Goal: Task Accomplishment & Management: Use online tool/utility

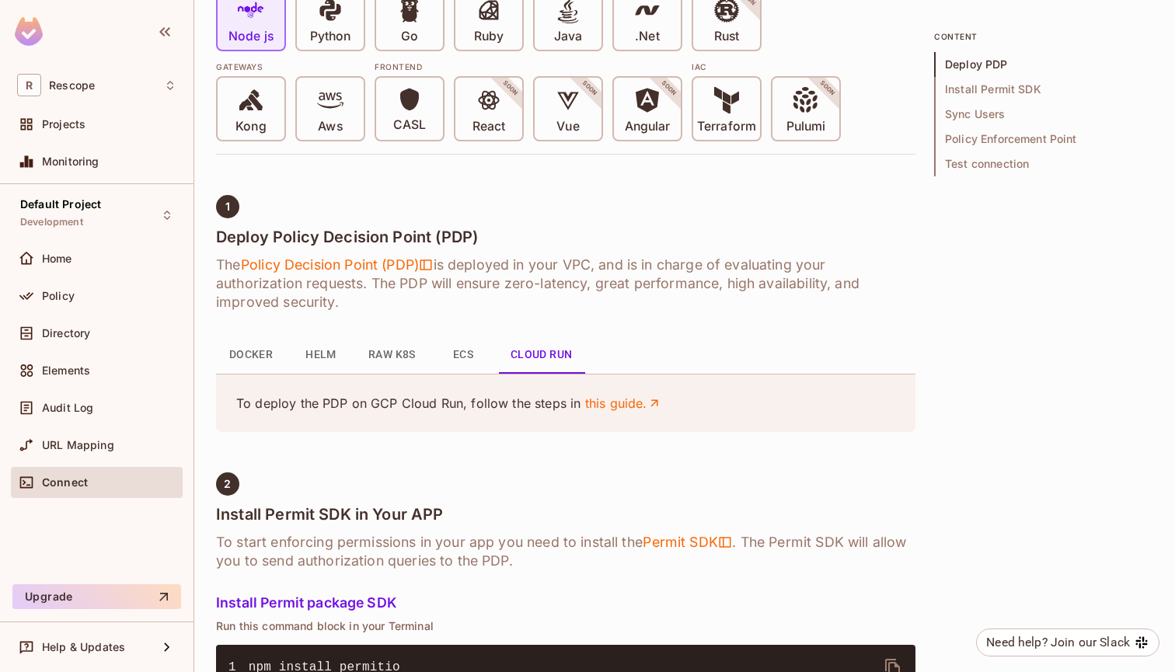
scroll to position [568, 0]
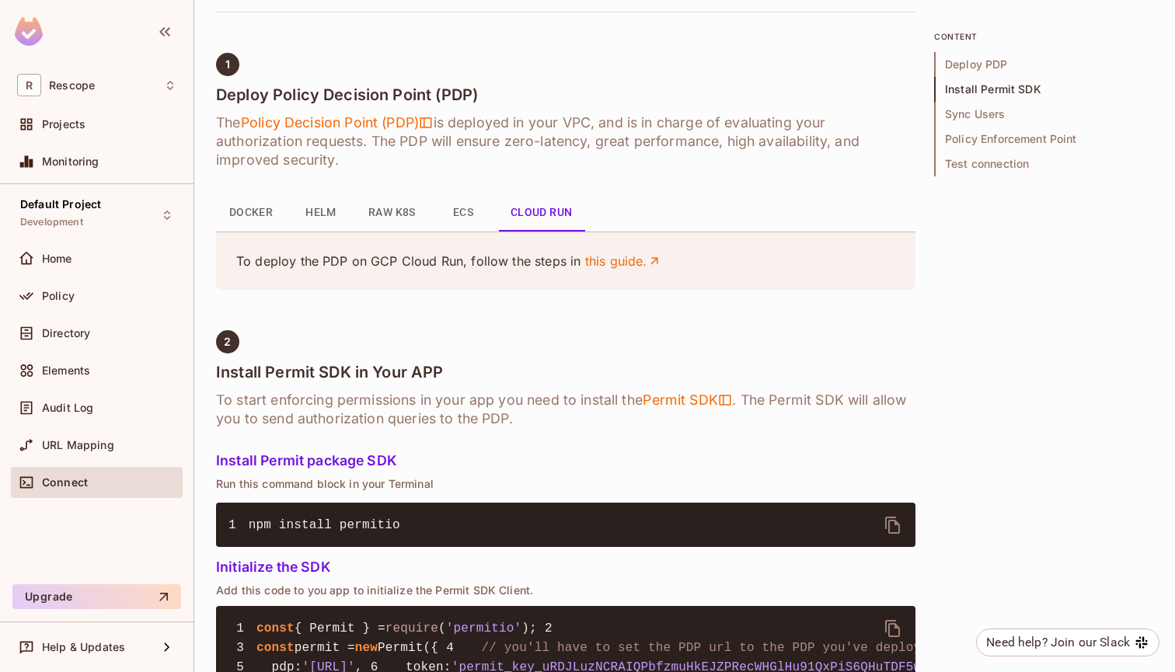
click at [233, 216] on button "Docker" at bounding box center [251, 212] width 70 height 37
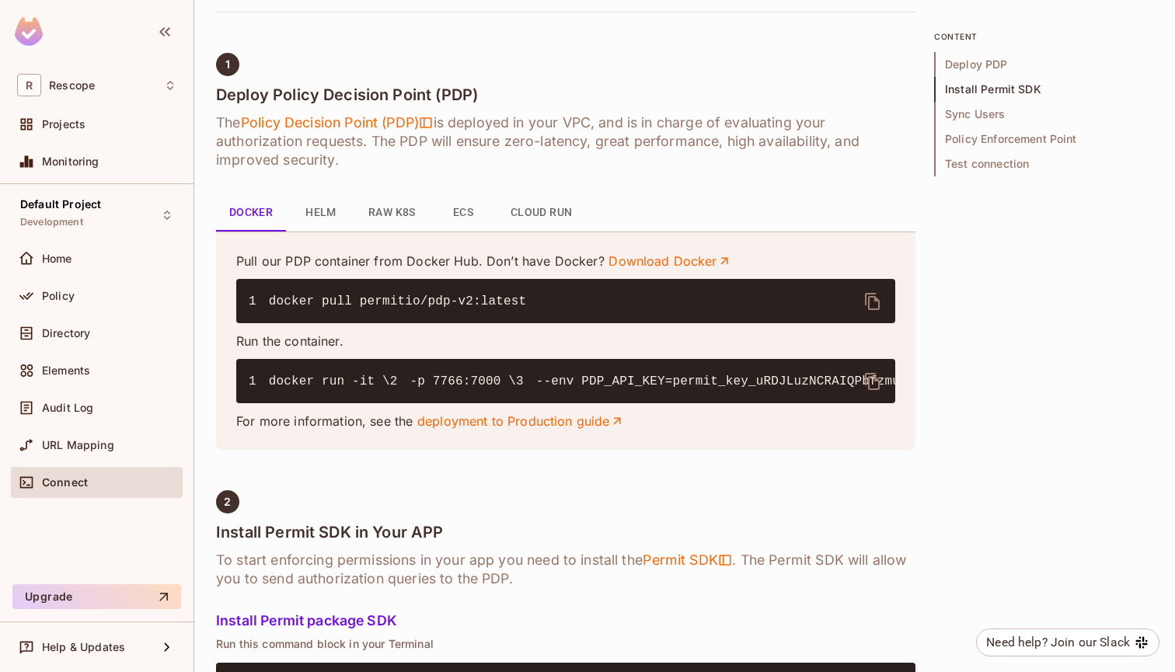
click at [320, 212] on button "Helm" at bounding box center [321, 212] width 70 height 37
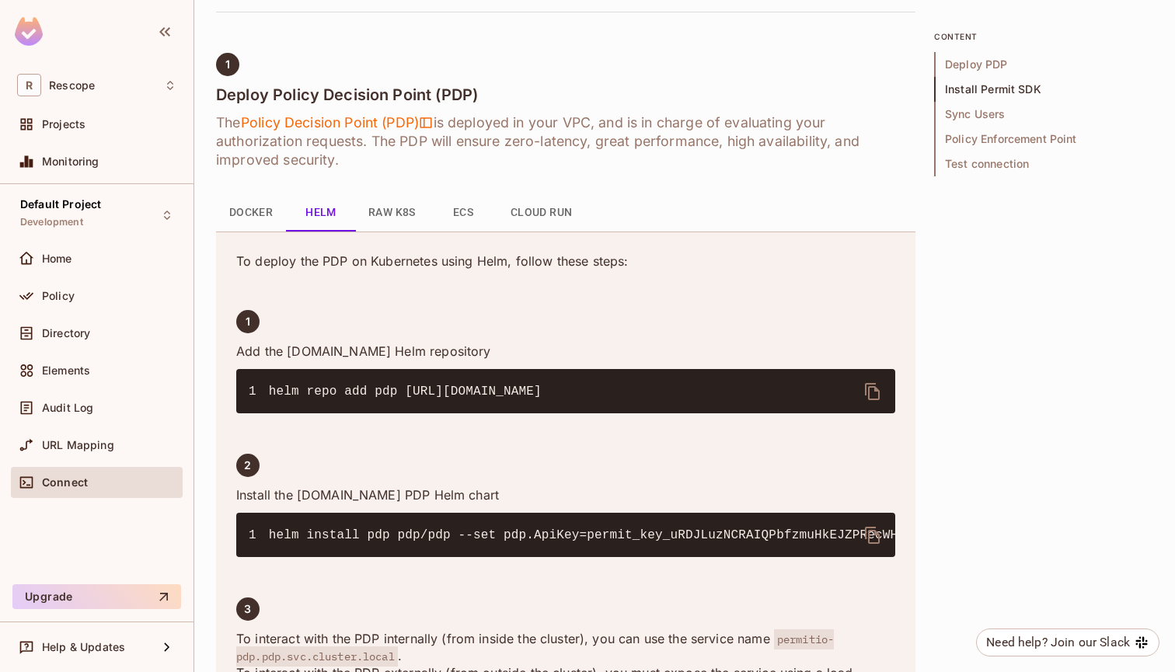
click at [261, 218] on button "Docker" at bounding box center [251, 212] width 70 height 37
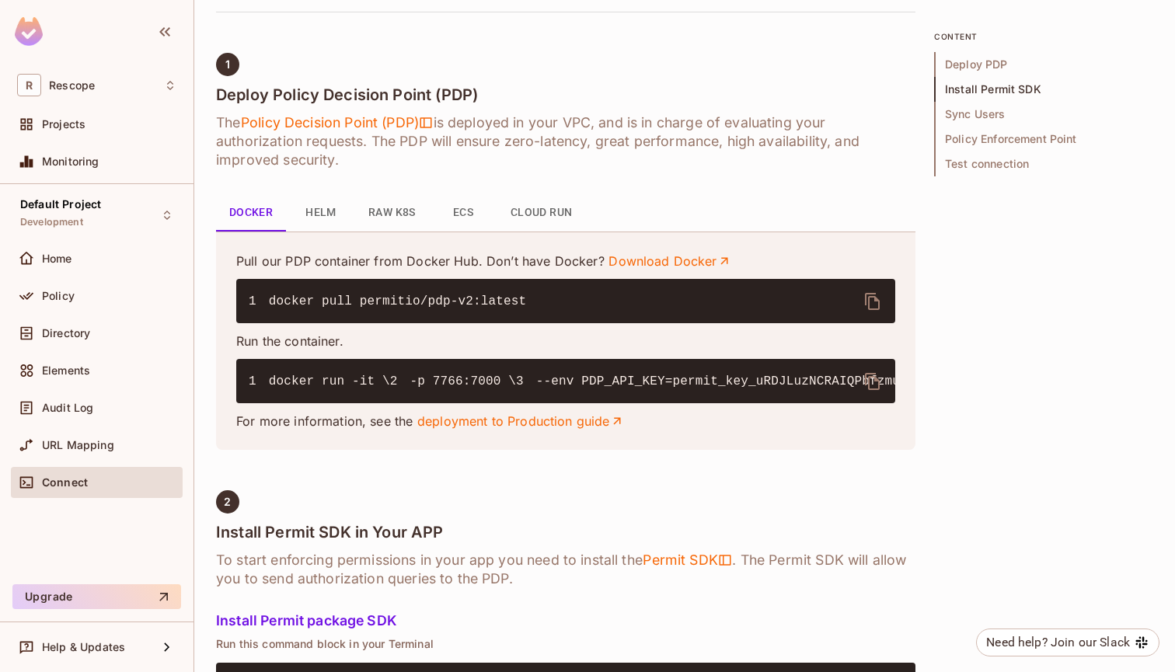
click at [378, 212] on button "Raw K8s" at bounding box center [392, 212] width 72 height 37
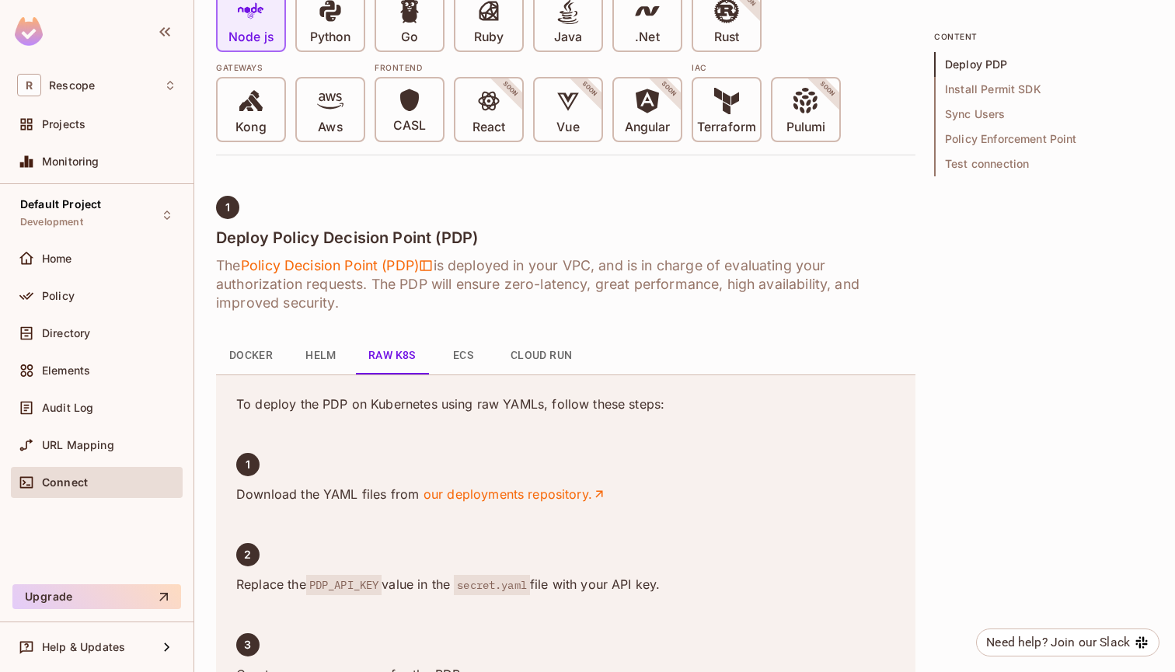
scroll to position [412, 0]
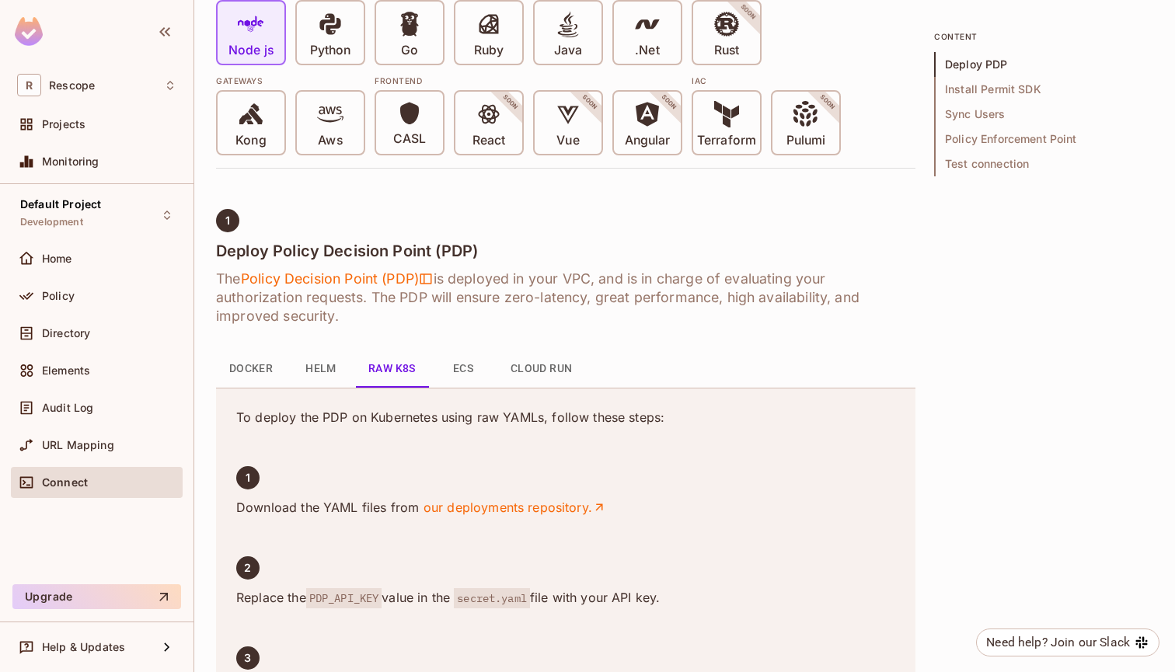
click at [472, 368] on button "ECS" at bounding box center [463, 369] width 70 height 37
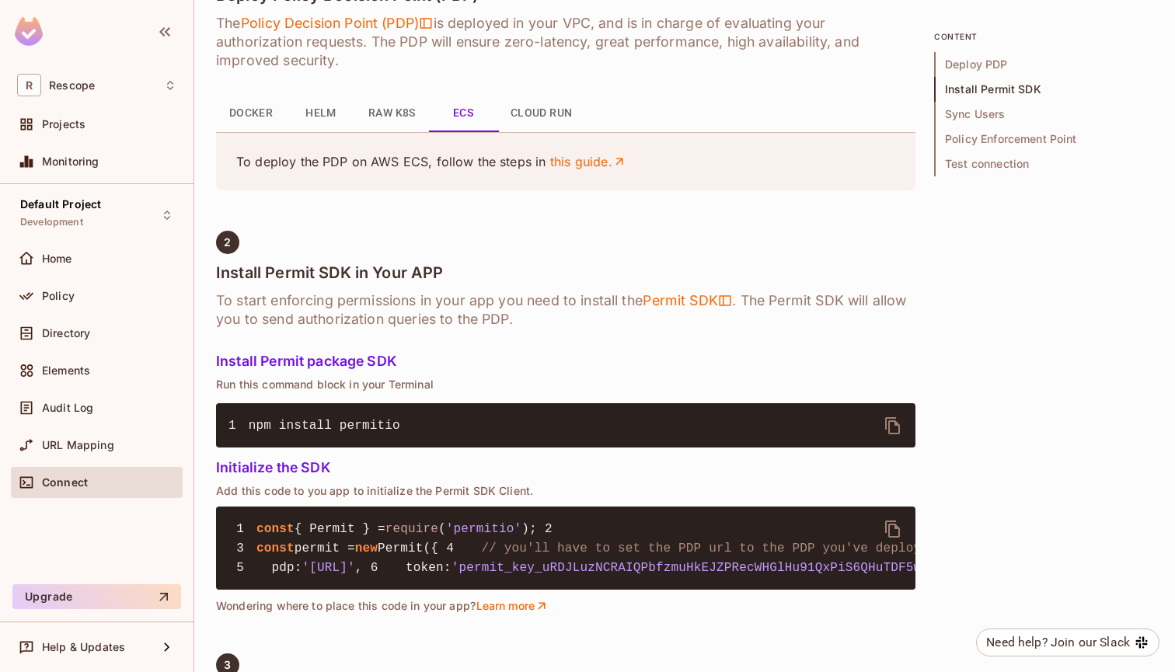
scroll to position [610, 0]
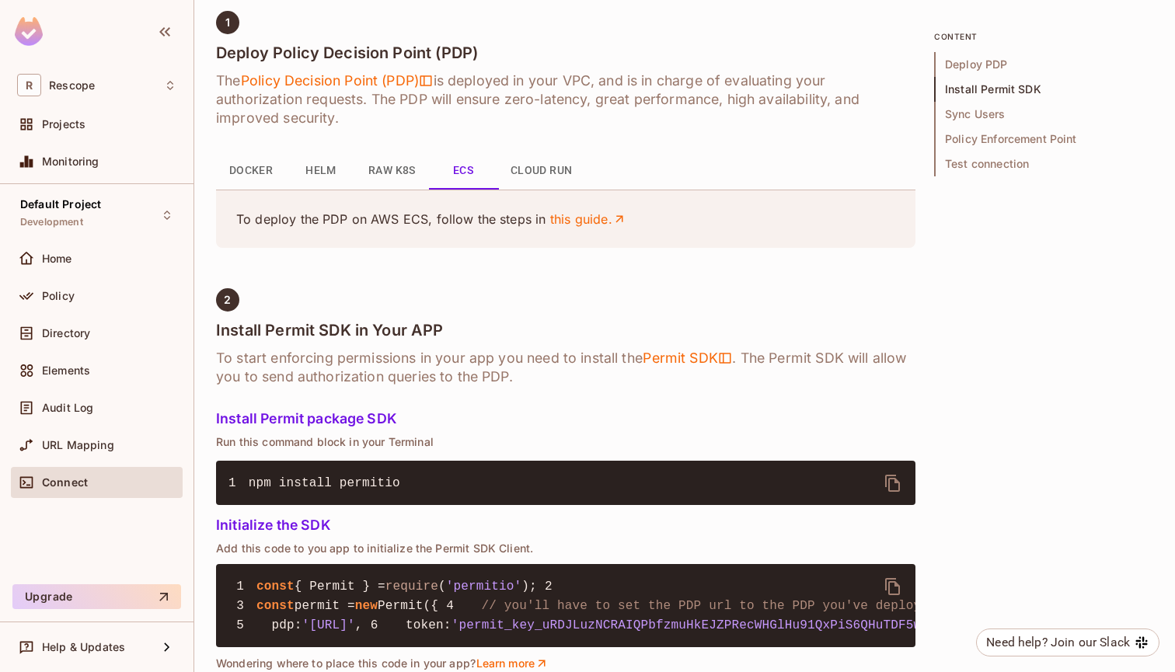
click at [553, 165] on button "Cloud Run" at bounding box center [541, 170] width 87 height 37
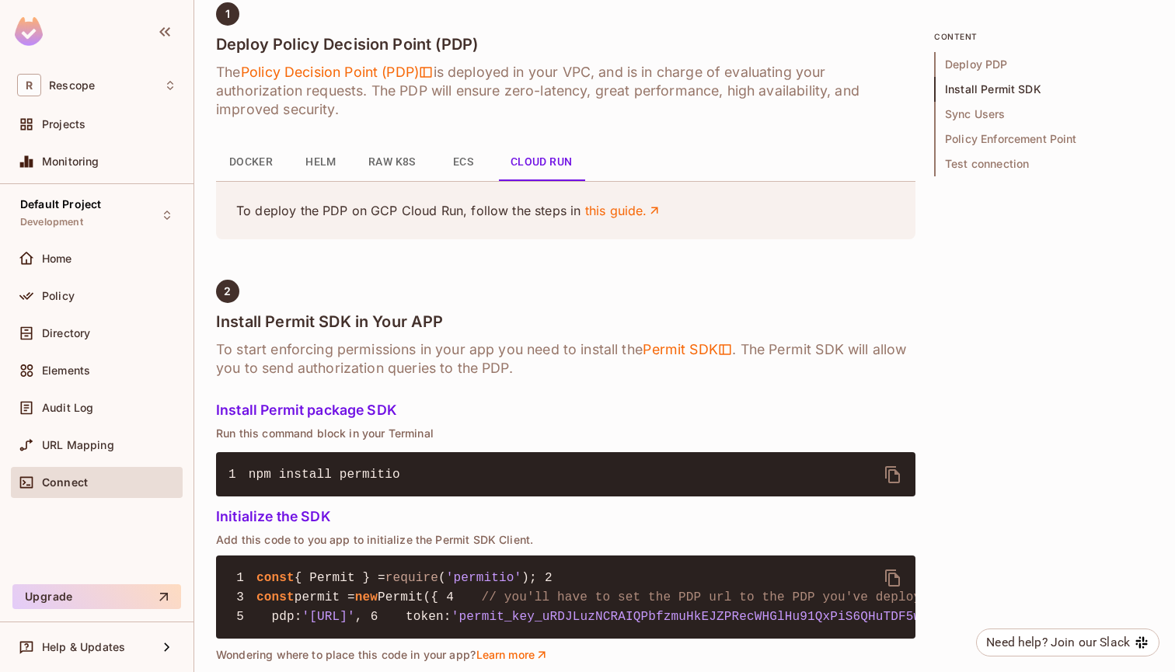
scroll to position [617, 0]
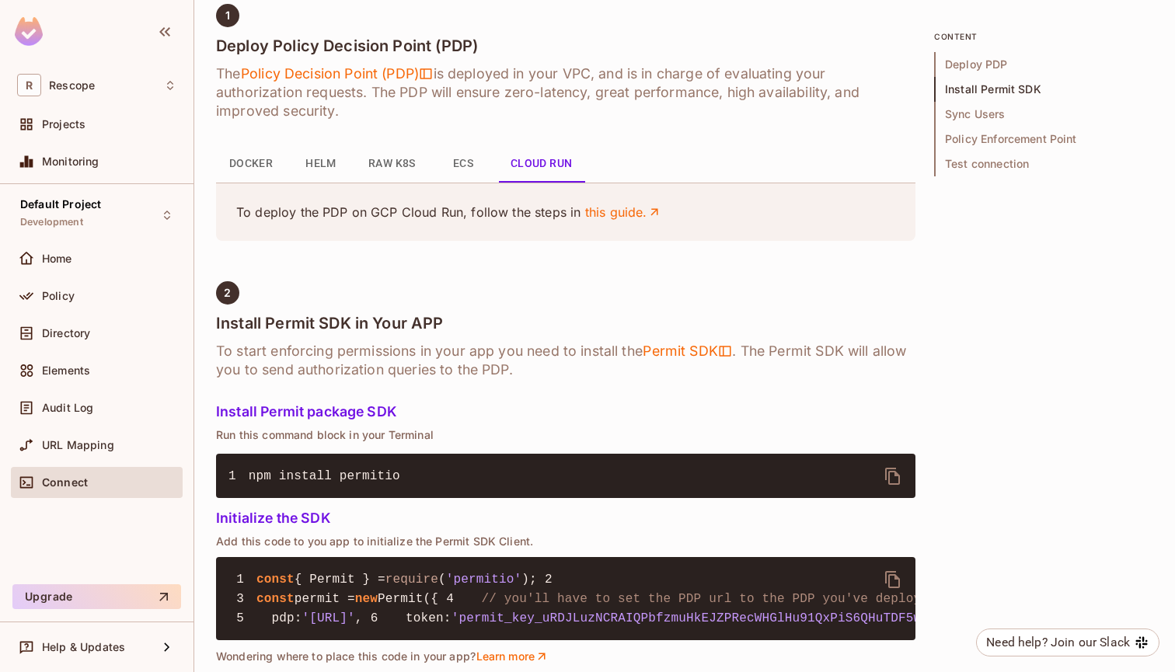
click at [88, 480] on div "Connect" at bounding box center [109, 482] width 134 height 12
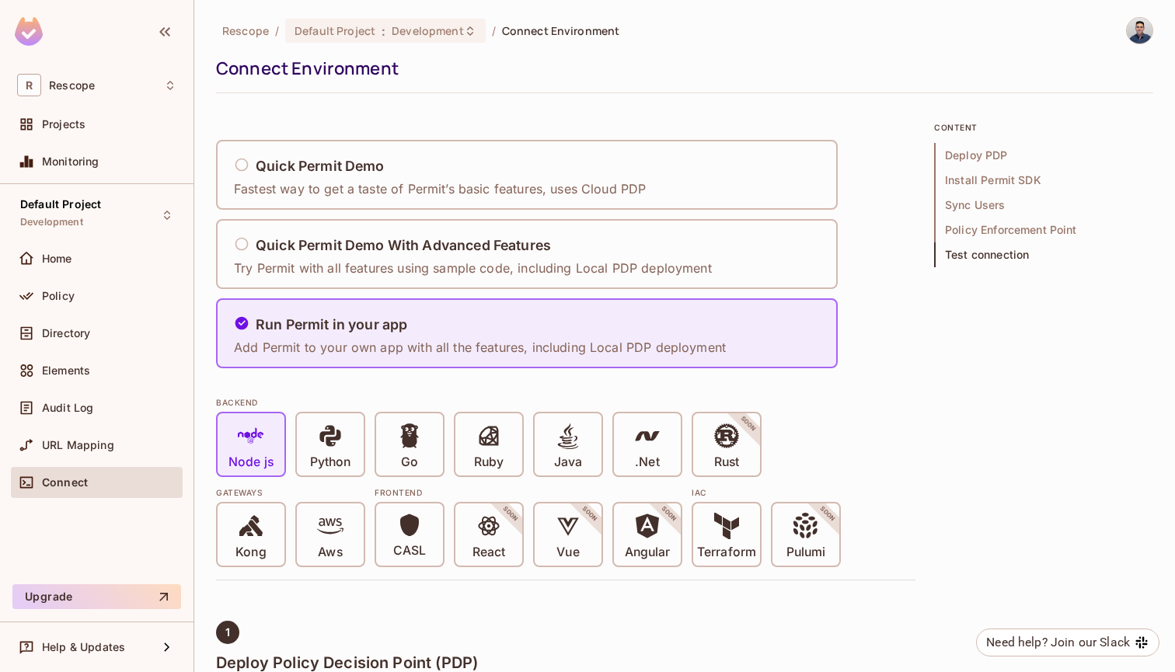
click at [958, 152] on span "Deploy PDP" at bounding box center [1043, 155] width 219 height 25
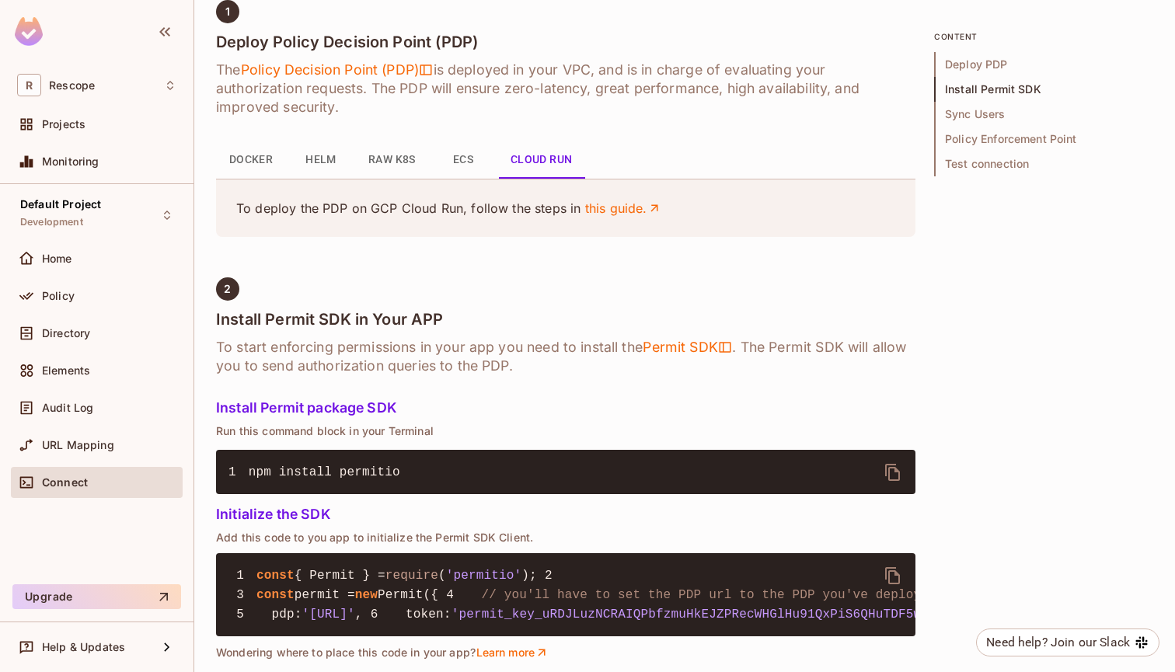
click at [246, 169] on button "Docker" at bounding box center [251, 159] width 70 height 37
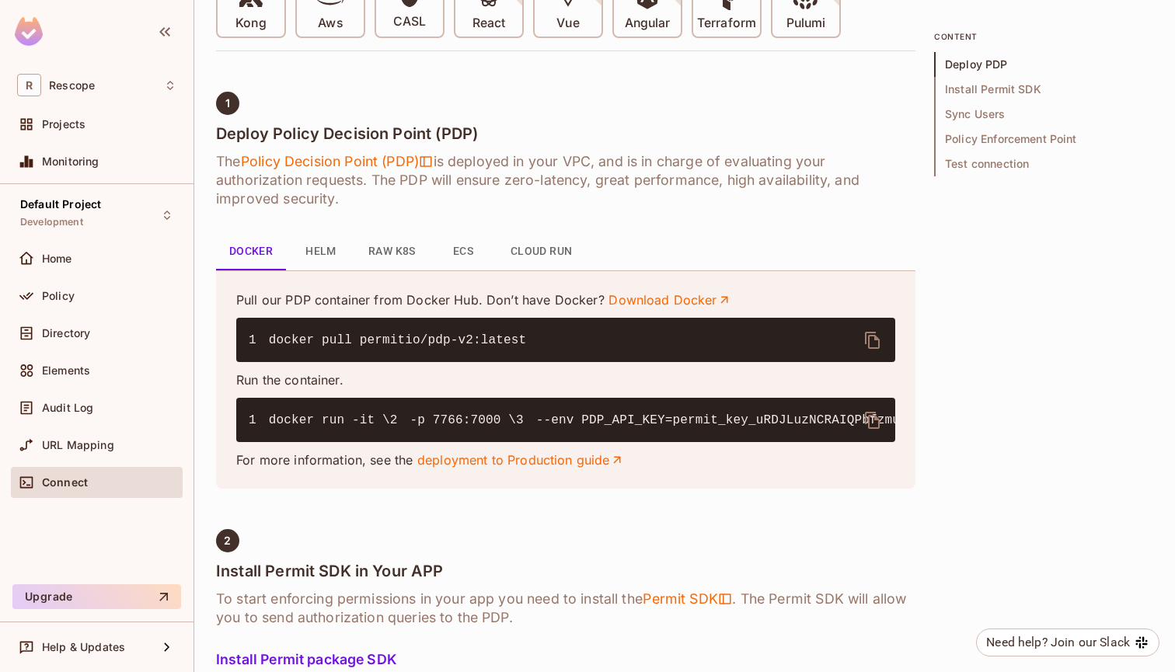
scroll to position [561, 0]
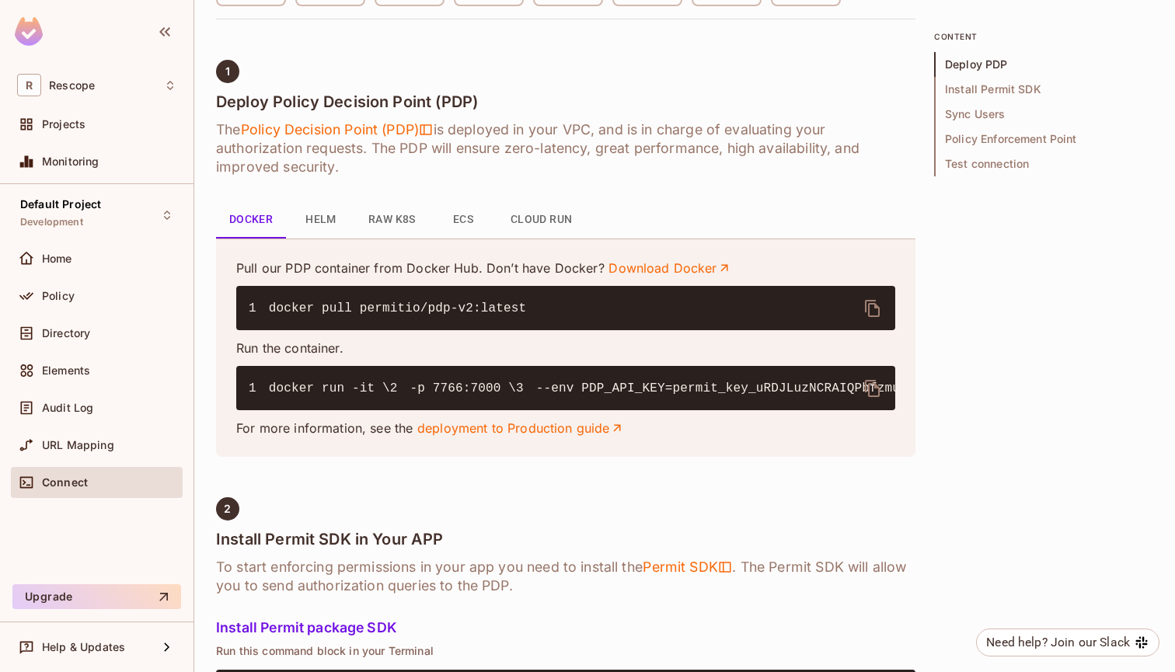
click at [498, 410] on pre "1 docker run -it \ 2 -p 7766:7000 \ 3 --env PDP_API_KEY=permit_key_uRDJLuzNCRAI…" at bounding box center [565, 388] width 659 height 44
click at [877, 308] on icon "delete" at bounding box center [872, 308] width 15 height 17
click at [536, 396] on code "1 docker run -it \ 2 -p 7766:7000 \ 3 --env PDP_API_KEY=permit_key_uRDJLuzNCRAI…" at bounding box center [1019, 389] width 1540 height 14
click at [866, 381] on icon "delete" at bounding box center [872, 388] width 15 height 17
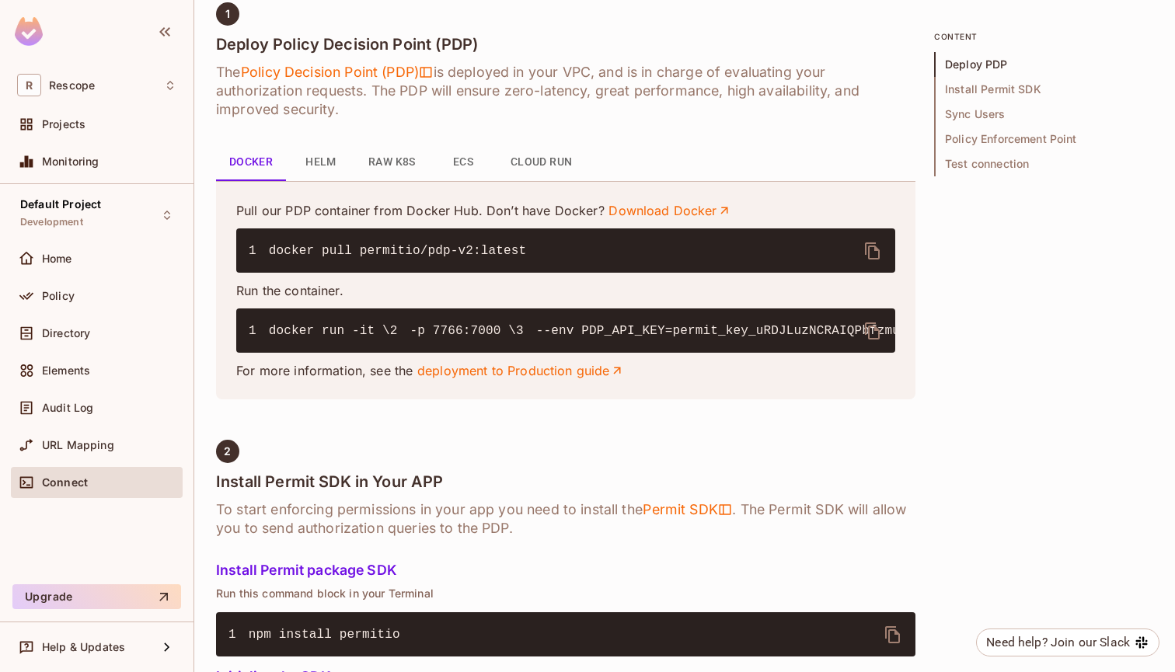
scroll to position [546, 0]
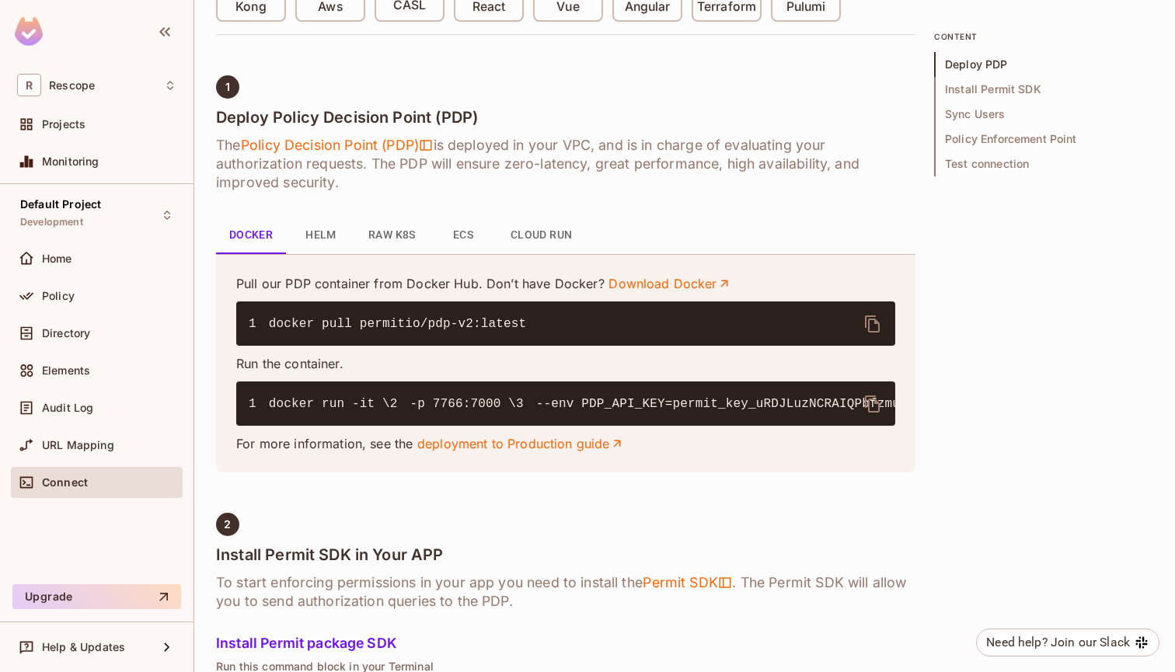
click at [859, 398] on button "delete" at bounding box center [872, 403] width 37 height 37
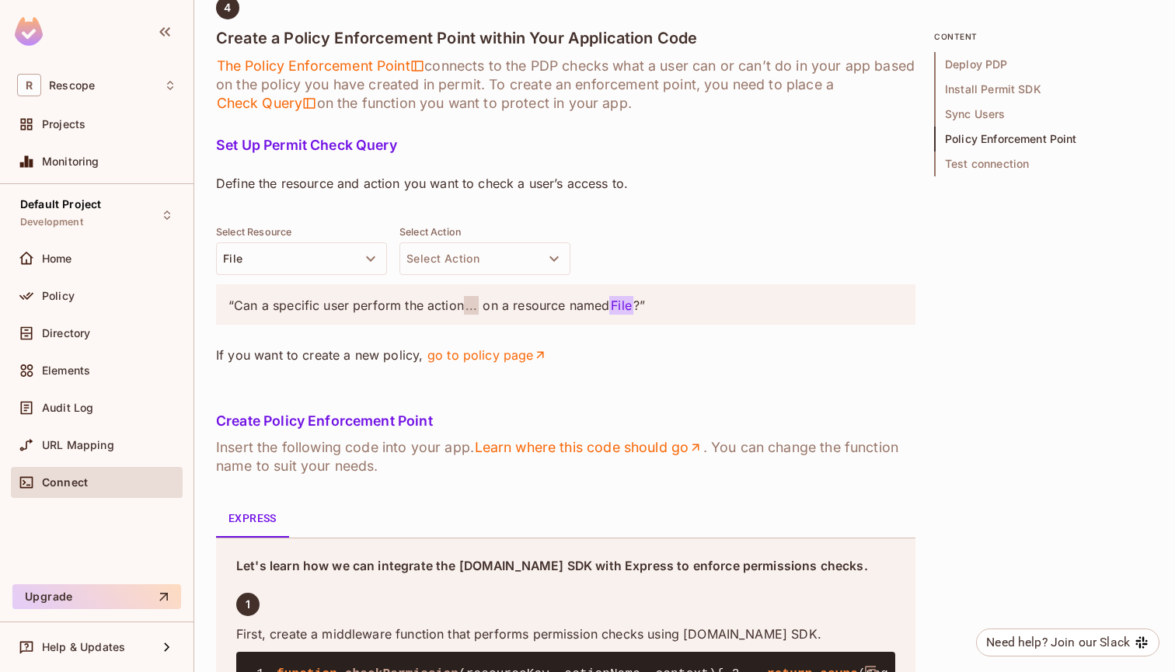
scroll to position [2077, 0]
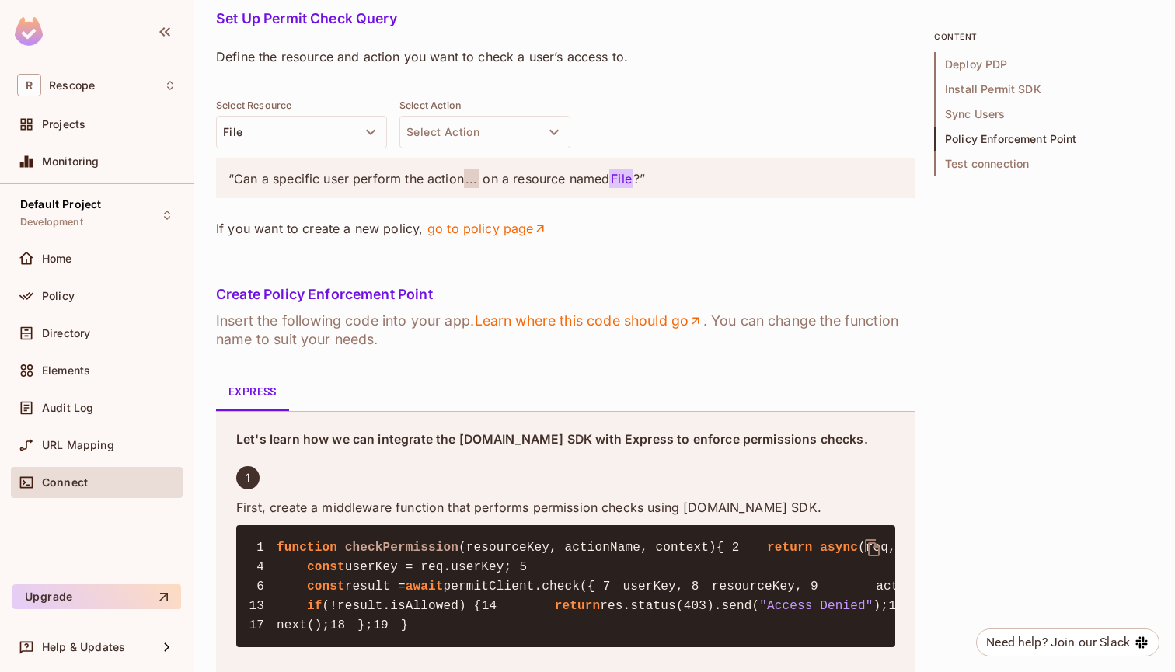
click at [365, 26] on h5 "Set Up Permit Check Query" at bounding box center [565, 19] width 699 height 16
click at [355, 26] on h5 "Set Up Permit Check Query" at bounding box center [565, 19] width 699 height 16
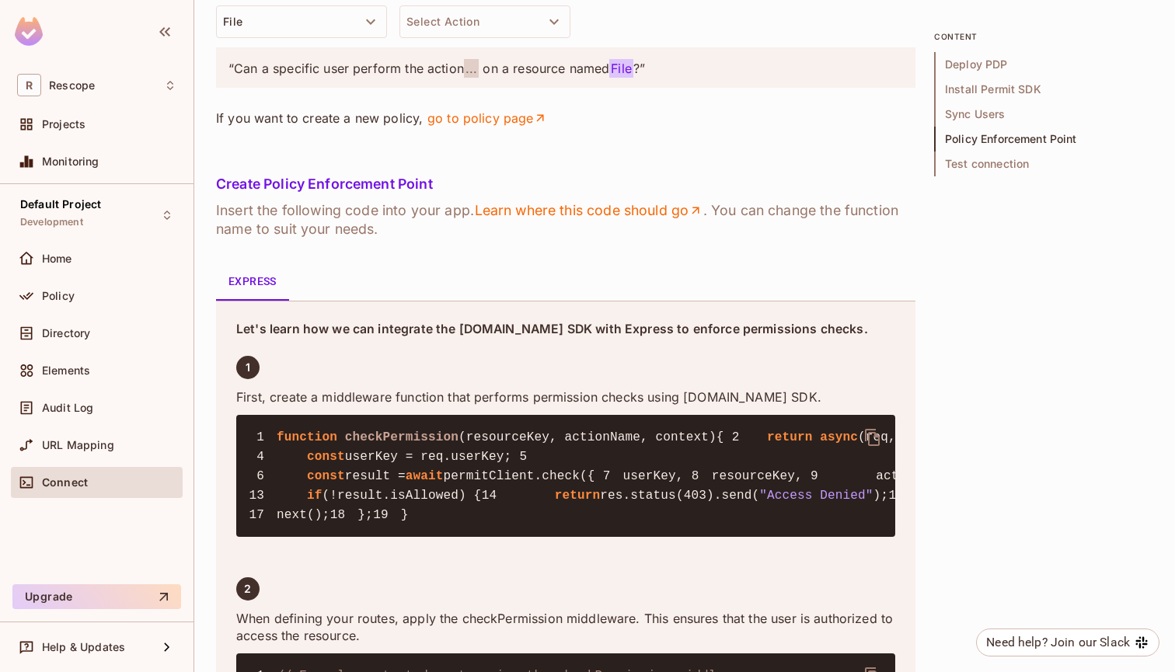
scroll to position [2196, 0]
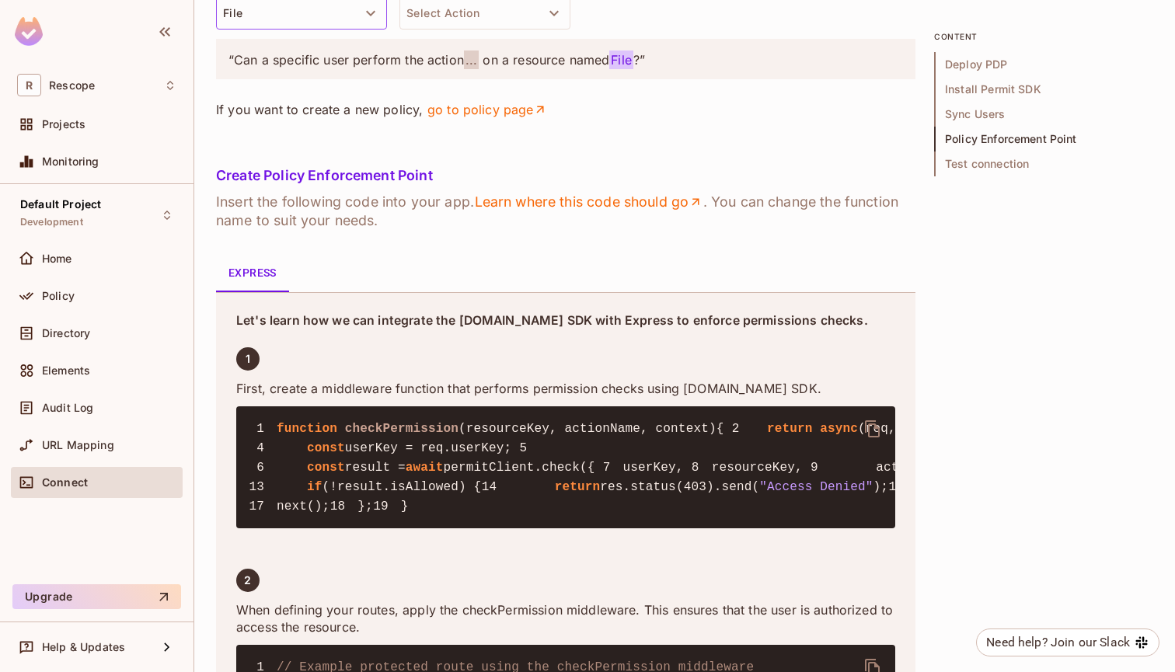
click at [385, 30] on button "File" at bounding box center [301, 13] width 171 height 33
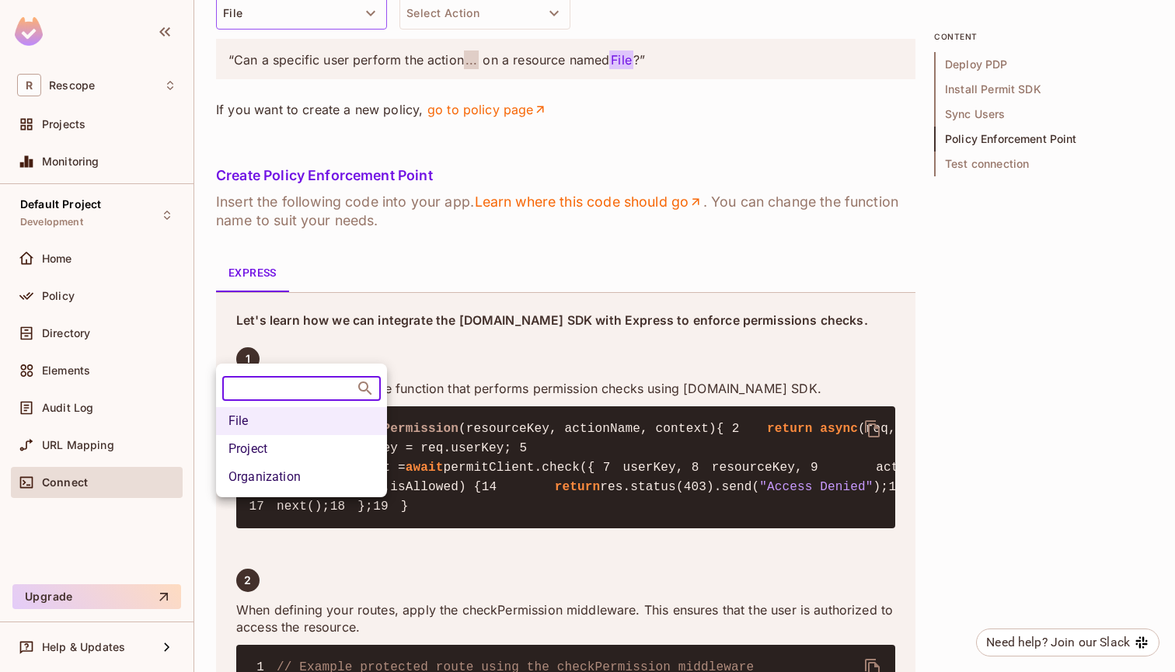
click at [434, 338] on div at bounding box center [587, 336] width 1175 height 672
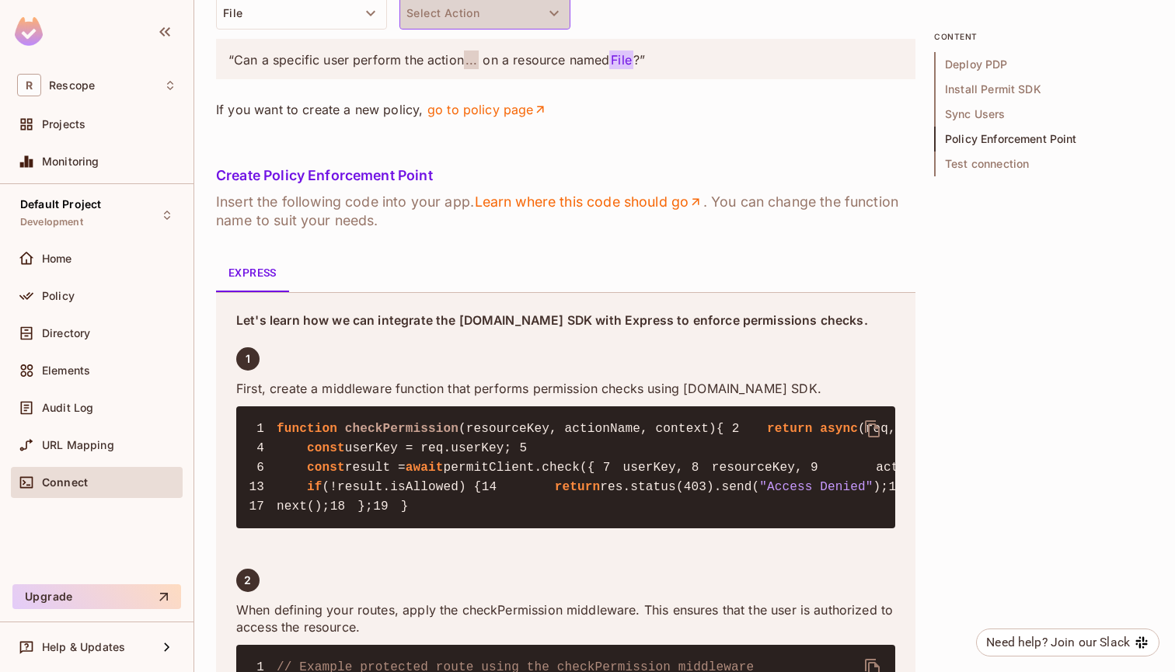
click at [452, 30] on button "Select Action" at bounding box center [484, 13] width 171 height 33
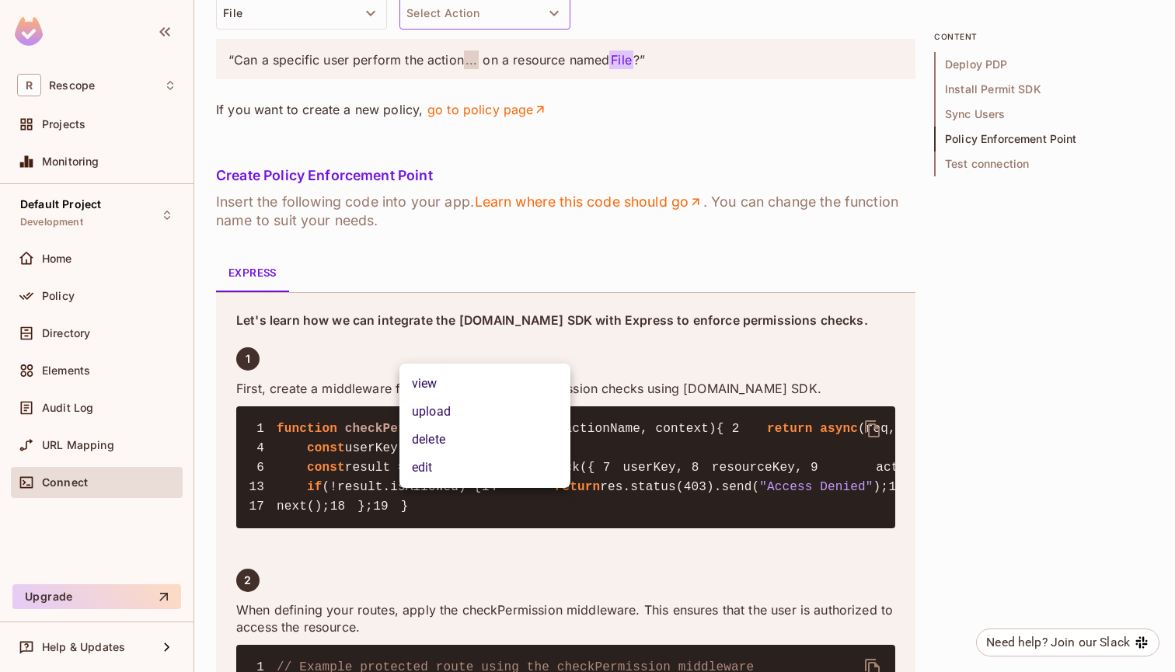
click at [485, 279] on div at bounding box center [587, 336] width 1175 height 672
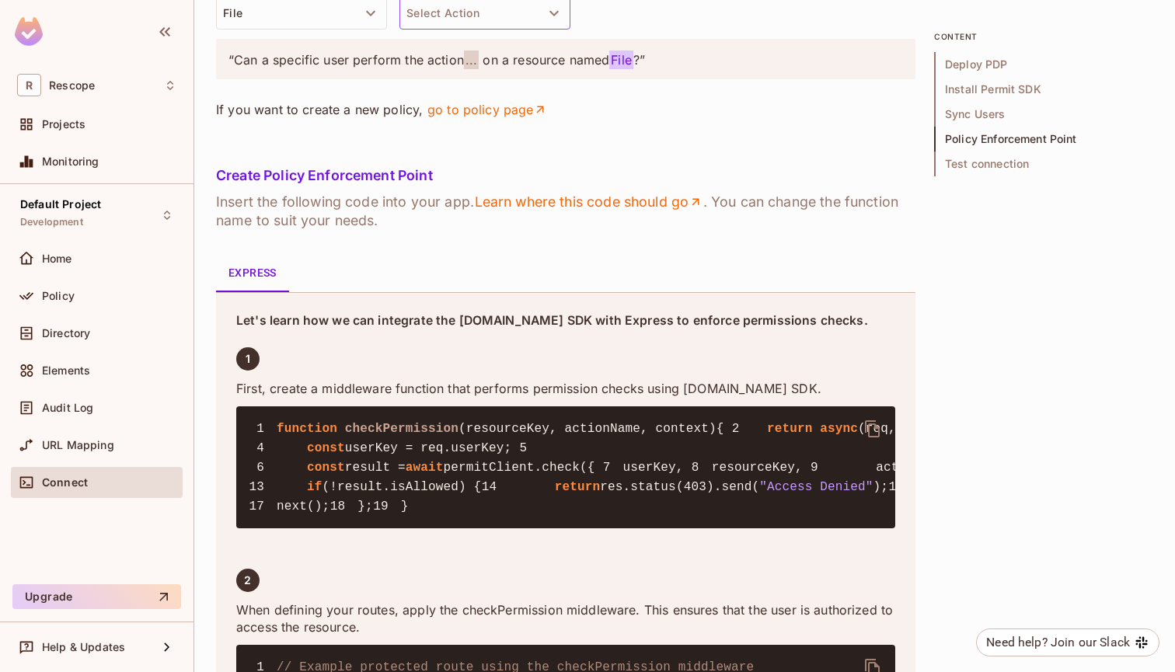
click at [471, 30] on button "Select Action" at bounding box center [484, 13] width 171 height 33
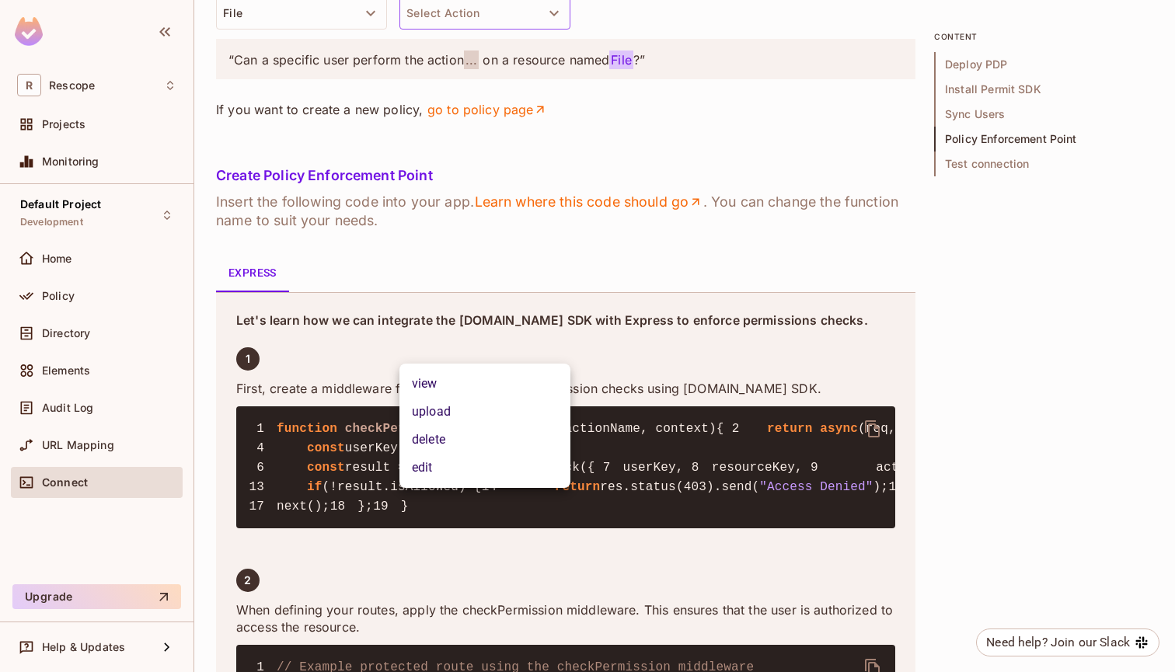
click at [433, 409] on li "upload" at bounding box center [484, 412] width 171 height 28
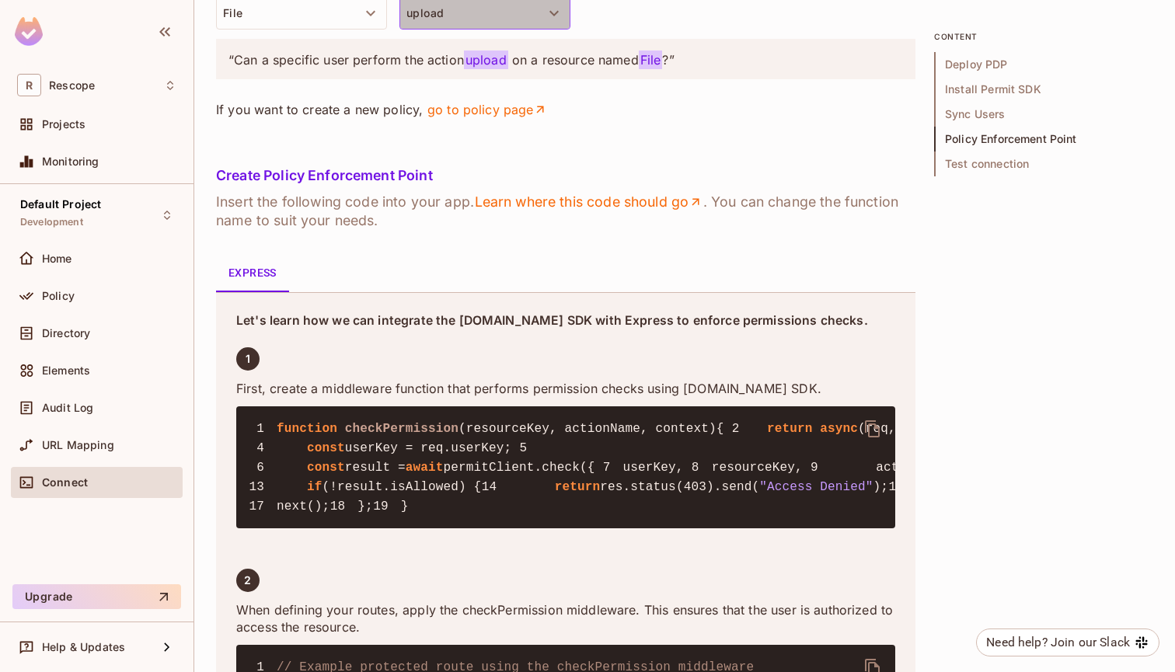
click at [453, 30] on button "upload" at bounding box center [484, 13] width 171 height 33
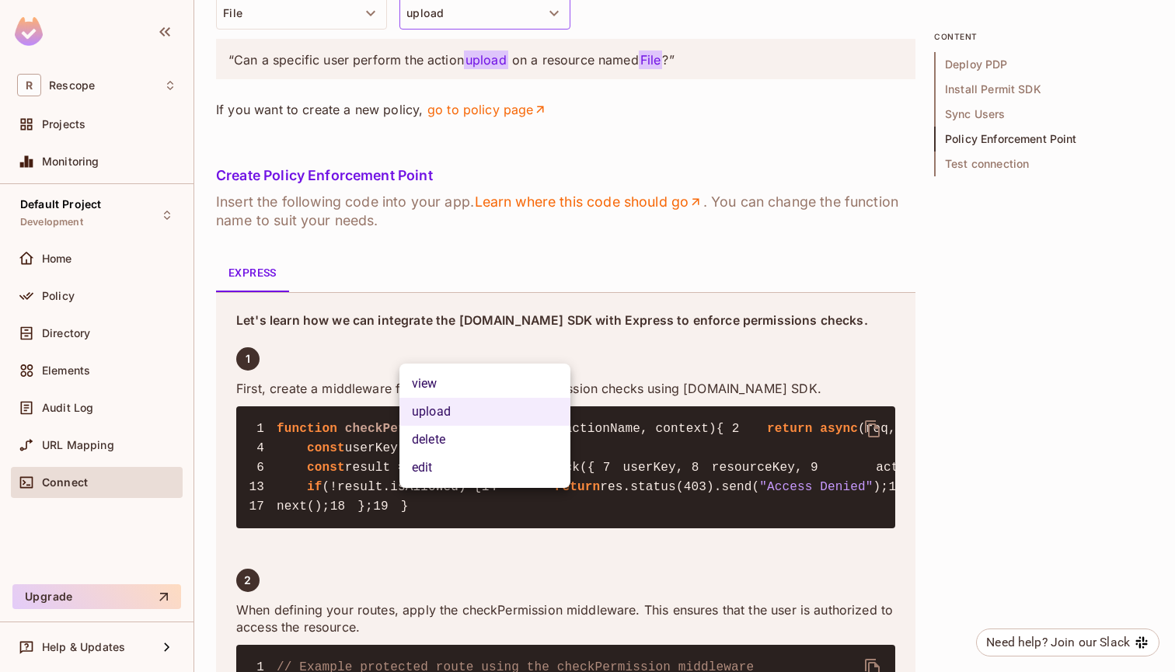
click at [435, 375] on li "view" at bounding box center [484, 384] width 171 height 28
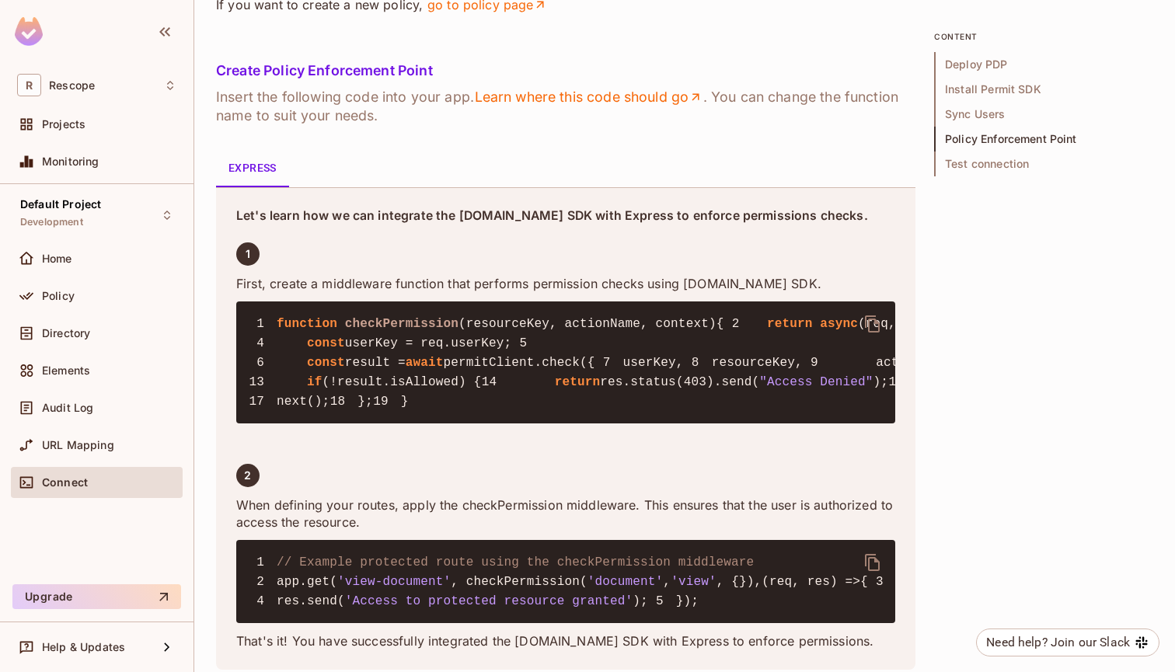
scroll to position [2302, 0]
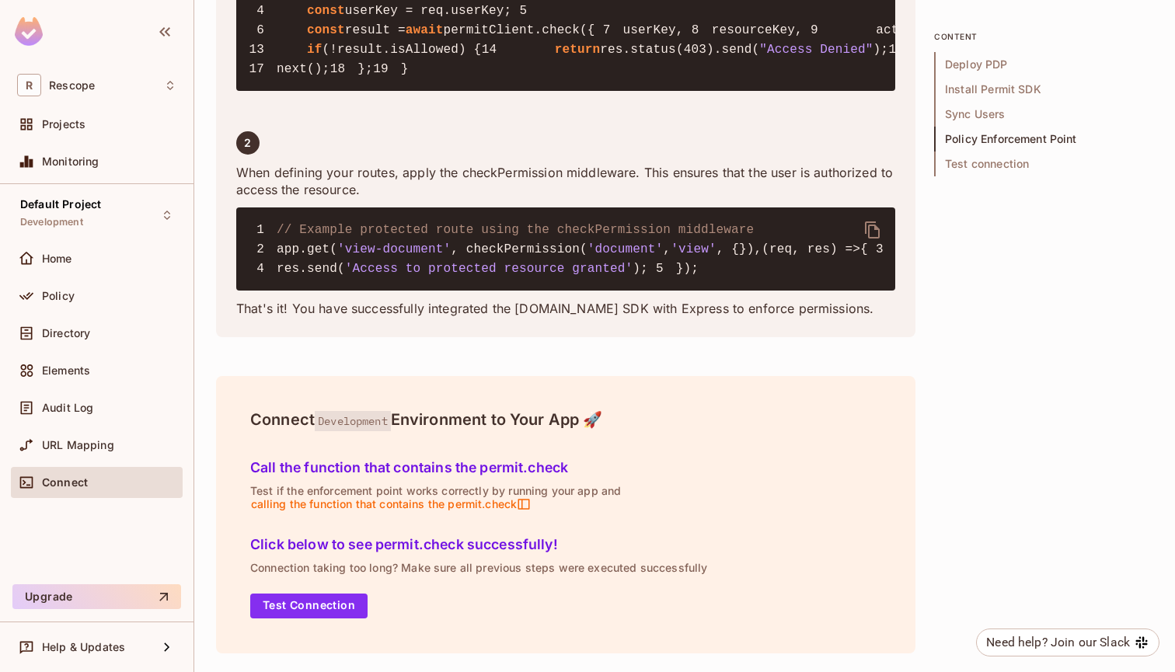
scroll to position [3243, 0]
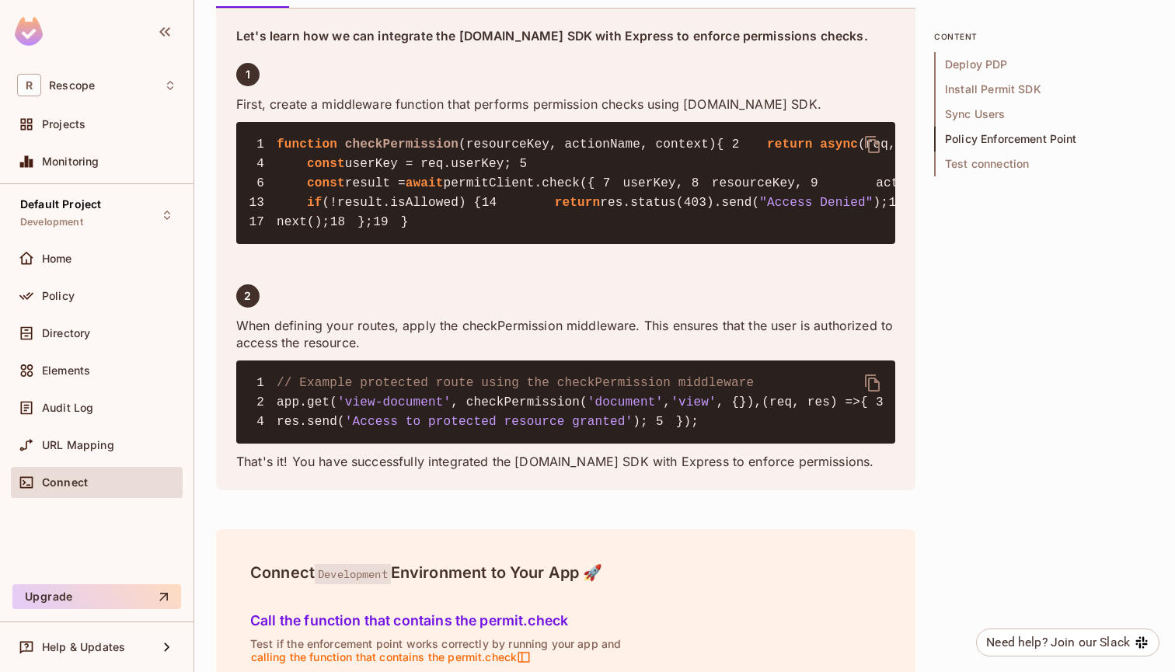
click at [969, 169] on span "Test connection" at bounding box center [1043, 164] width 219 height 25
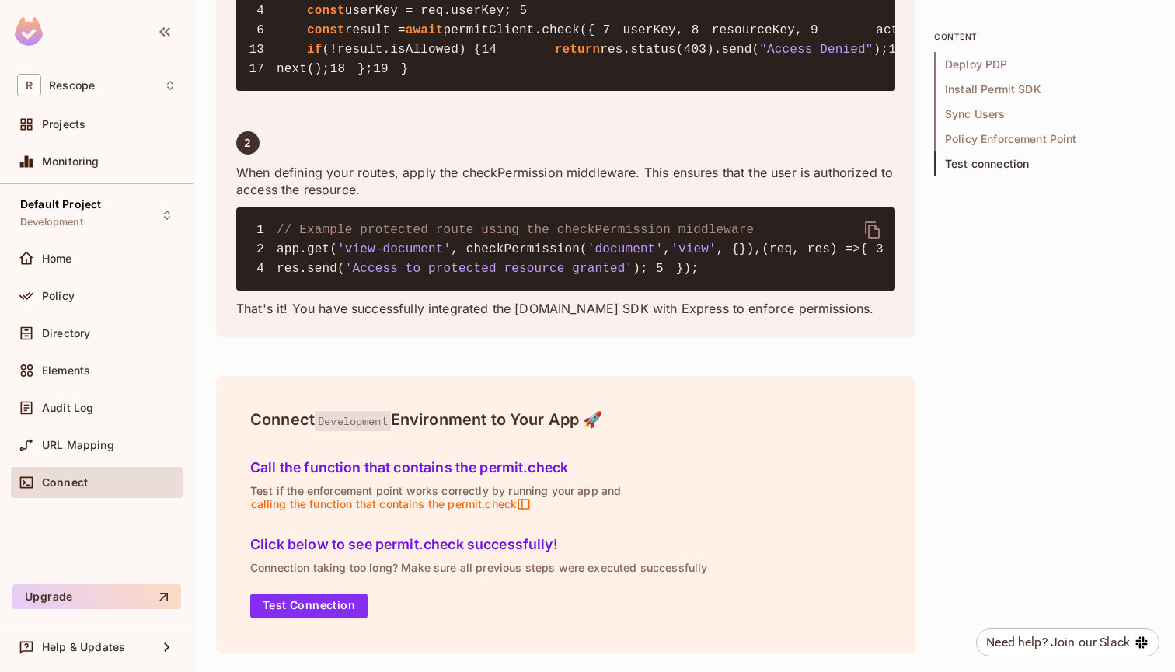
scroll to position [0, 0]
click at [311, 610] on button "Test Connection" at bounding box center [308, 606] width 117 height 25
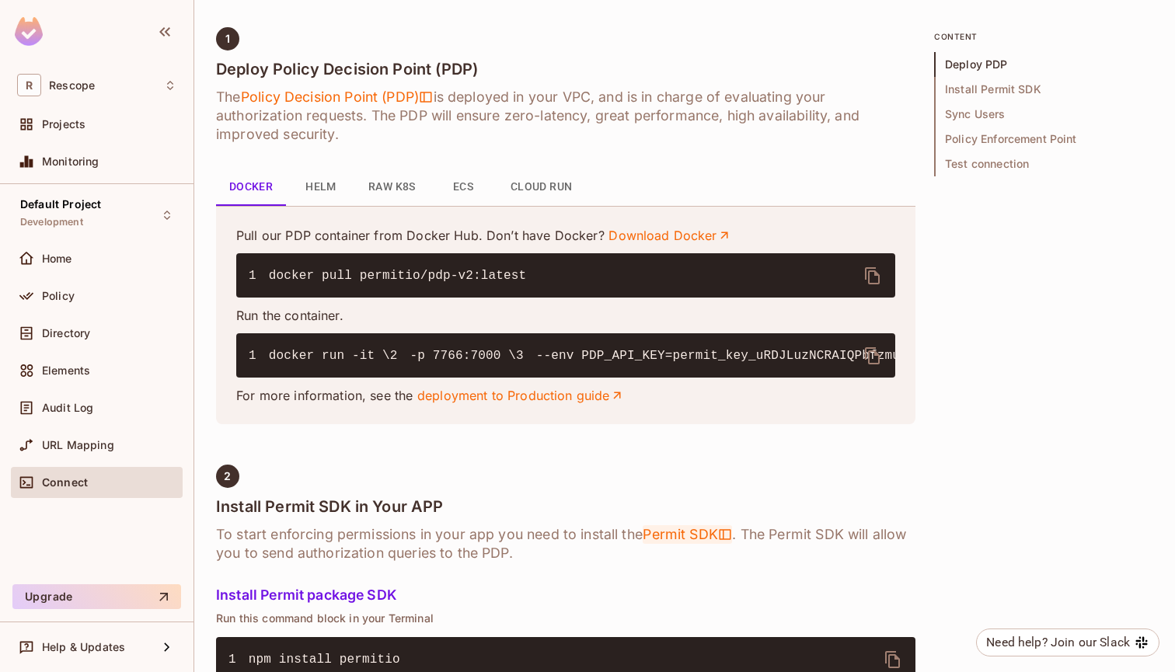
scroll to position [662, 0]
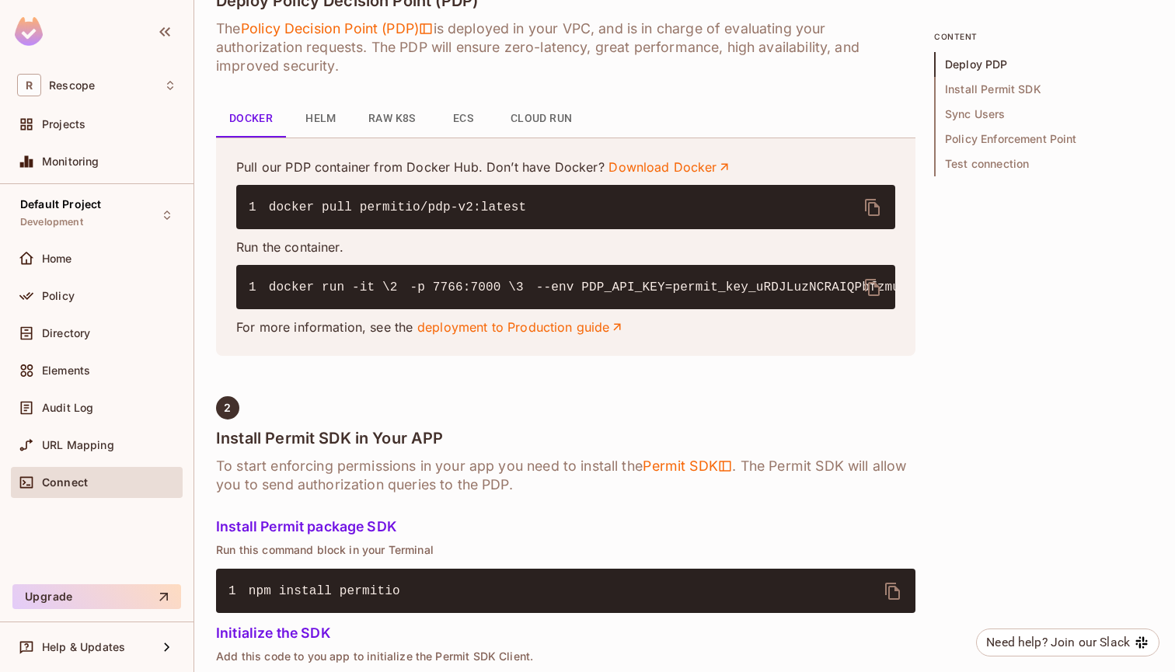
click at [861, 289] on button "delete" at bounding box center [872, 287] width 37 height 37
